Goal: Navigation & Orientation: Find specific page/section

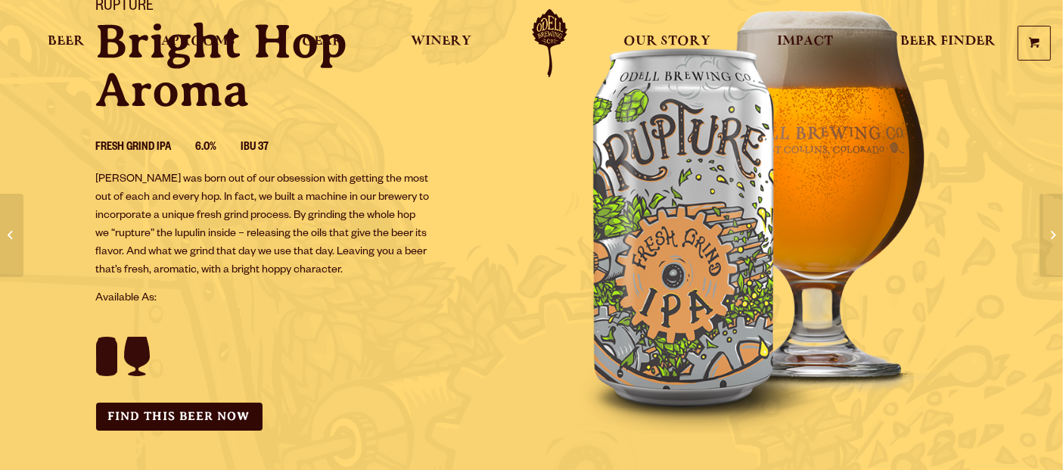
scroll to position [168, 0]
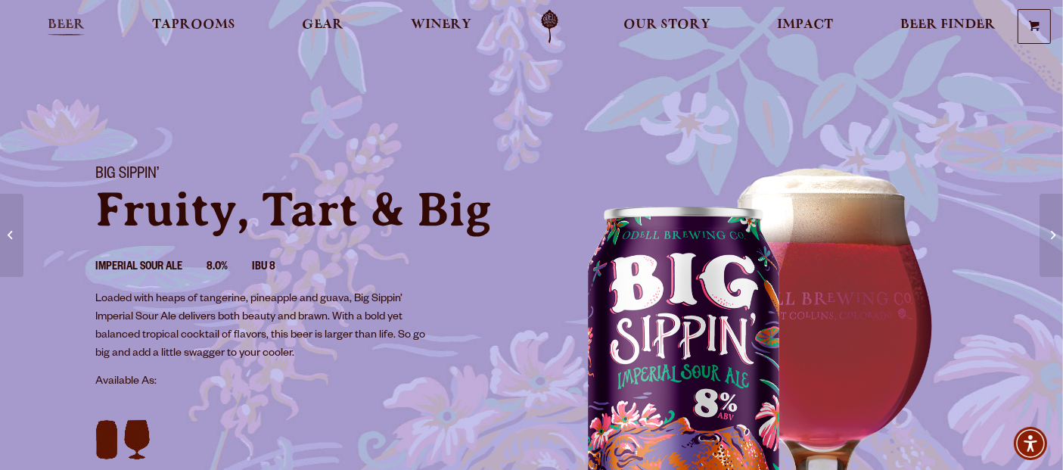
click at [80, 23] on span "Beer" at bounding box center [66, 25] width 37 height 12
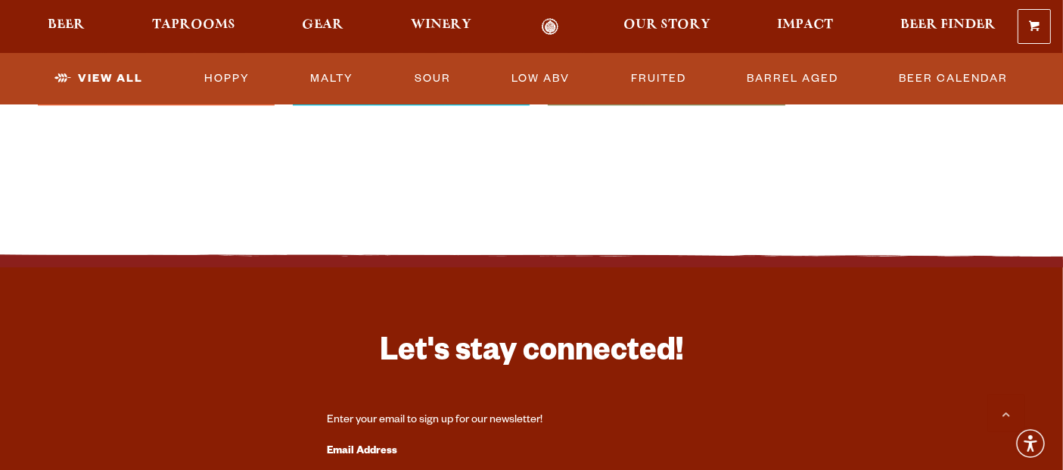
scroll to position [3529, 0]
